Goal: Transaction & Acquisition: Purchase product/service

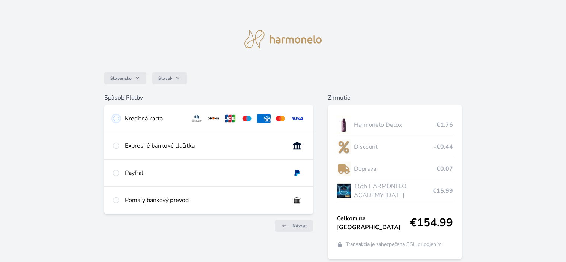
click at [115, 117] on input "radio" at bounding box center [116, 118] width 6 height 6
radio input "true"
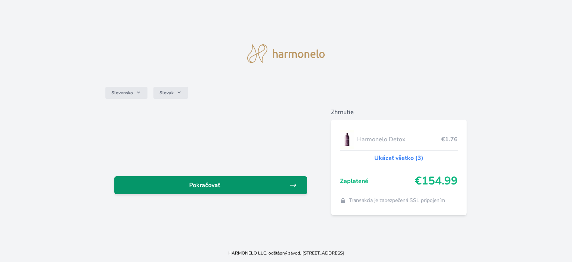
click at [204, 183] on span "Pokračovať" at bounding box center [204, 185] width 169 height 9
